Goal: Entertainment & Leisure: Browse casually

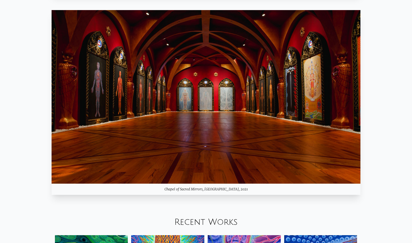
scroll to position [523, 0]
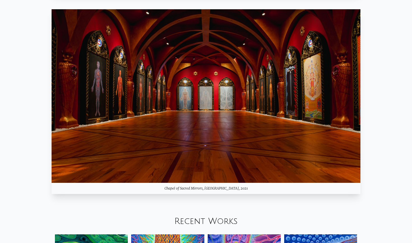
click at [179, 124] on img at bounding box center [206, 96] width 309 height 174
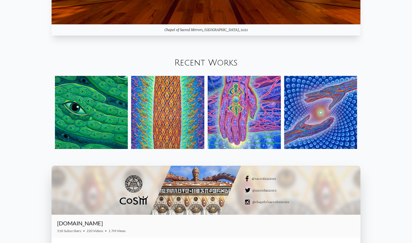
scroll to position [692, 0]
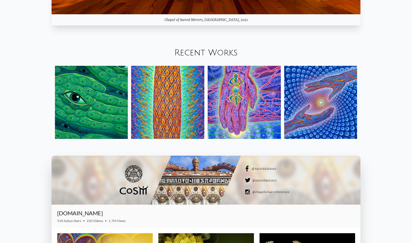
click at [85, 88] on img at bounding box center [91, 102] width 73 height 73
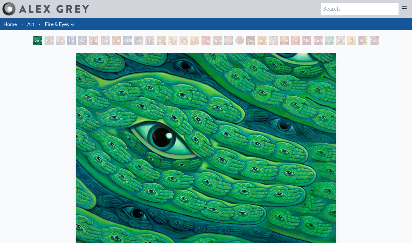
scroll to position [10, 0]
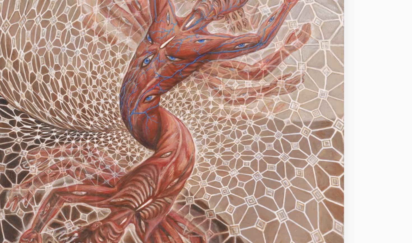
scroll to position [21, 0]
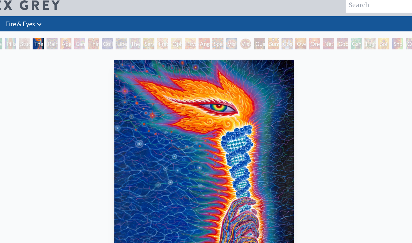
scroll to position [1, 0]
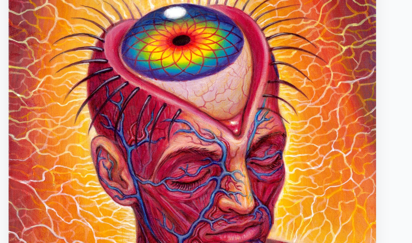
scroll to position [34, 0]
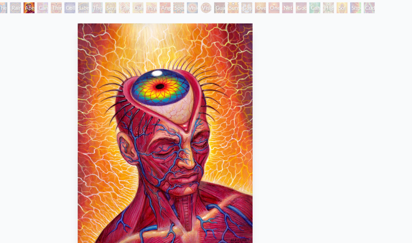
click at [134, 102] on img "6 / 31" at bounding box center [206, 116] width 144 height 195
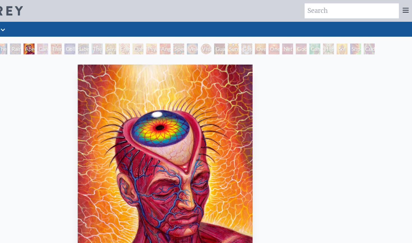
scroll to position [0, 0]
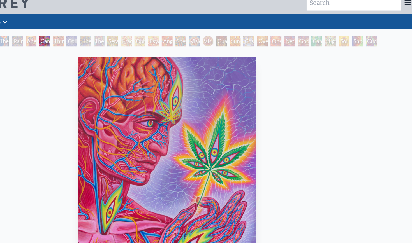
scroll to position [2, 0]
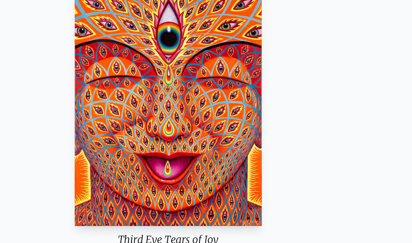
scroll to position [21, 0]
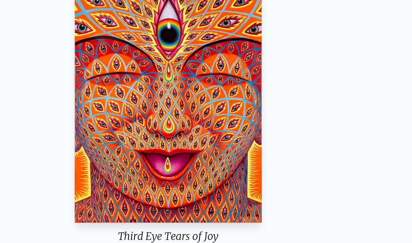
click at [129, 84] on img "8 / 31" at bounding box center [206, 129] width 154 height 195
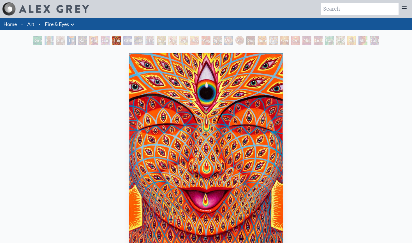
scroll to position [0, 0]
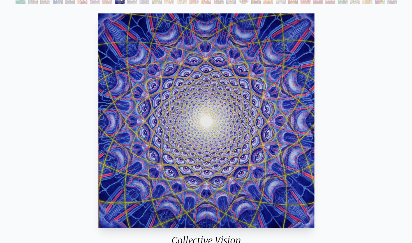
scroll to position [17, 0]
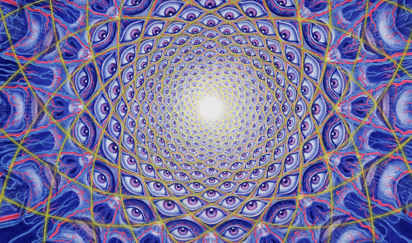
click at [108, 67] on img "9 / 31" at bounding box center [206, 133] width 196 height 195
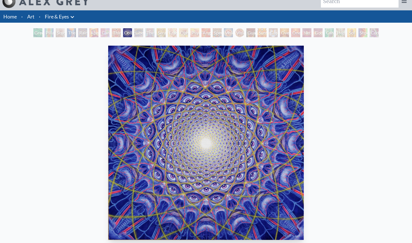
scroll to position [8, 0]
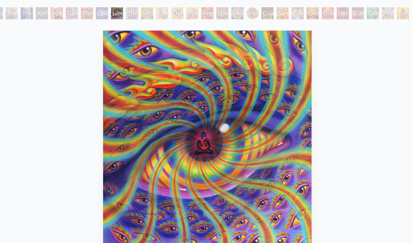
scroll to position [29, 0]
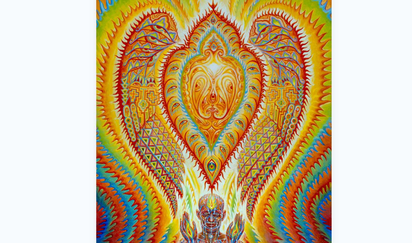
scroll to position [37, 0]
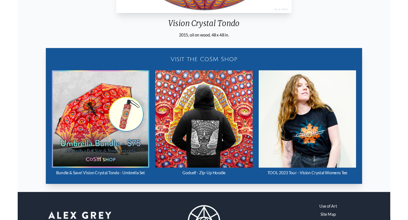
scroll to position [234, 0]
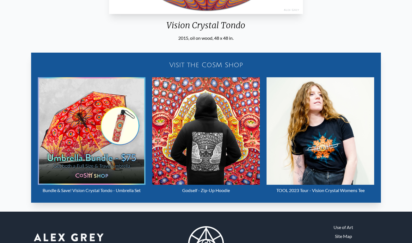
click at [309, 122] on img "19 / 31" at bounding box center [321, 131] width 108 height 108
